Goal: Task Accomplishment & Management: Manage account settings

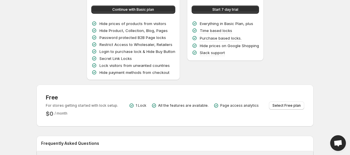
scroll to position [75, 0]
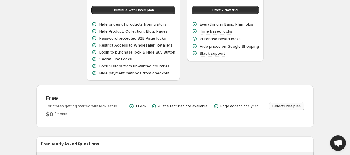
click at [289, 105] on span "Select Free plan" at bounding box center [286, 106] width 28 height 5
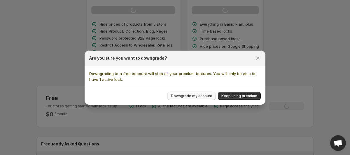
click at [206, 98] on button "Downgrade my account" at bounding box center [191, 96] width 48 height 8
